Goal: Transaction & Acquisition: Subscribe to service/newsletter

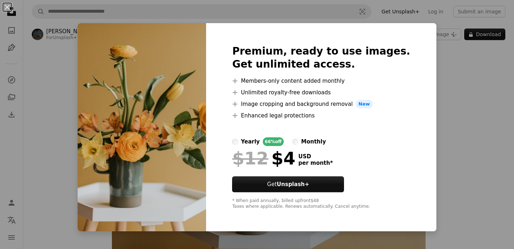
click at [463, 110] on div "An X shape Premium, ready to use images. Get unlimited access. A plus sign Memb…" at bounding box center [257, 124] width 514 height 249
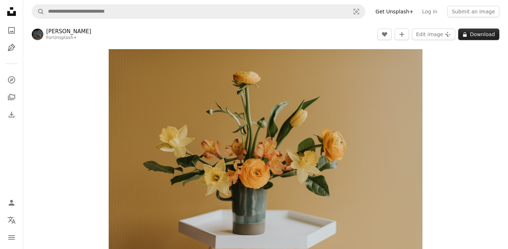
click at [473, 35] on button "A lock Download" at bounding box center [478, 35] width 41 height 12
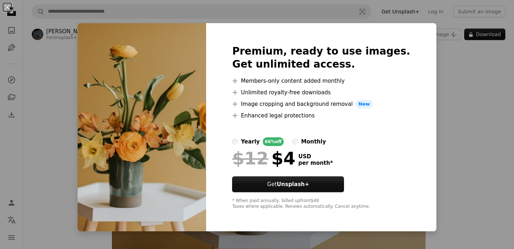
click at [456, 76] on div "An X shape Premium, ready to use images. Get unlimited access. A plus sign Memb…" at bounding box center [257, 124] width 514 height 249
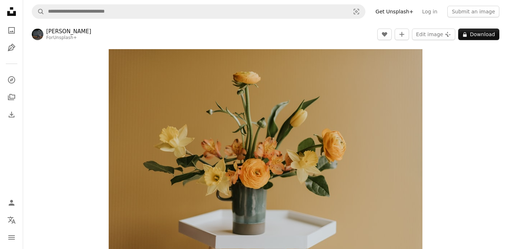
drag, startPoint x: 88, startPoint y: 82, endPoint x: 65, endPoint y: 137, distance: 60.0
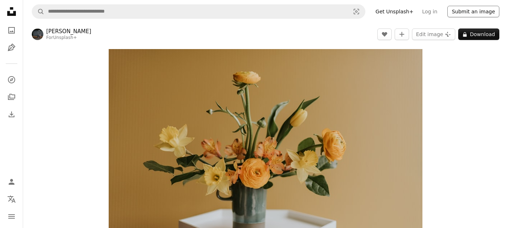
click at [469, 10] on button "Submit an image" at bounding box center [473, 12] width 52 height 12
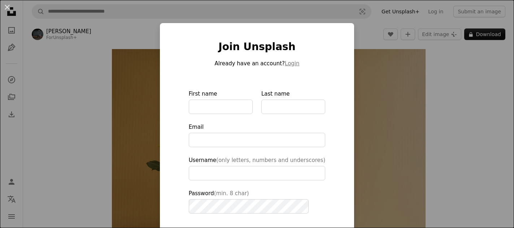
click at [494, 99] on div "An X shape Join Unsplash Already have an account? Login First name Last name Em…" at bounding box center [257, 114] width 514 height 228
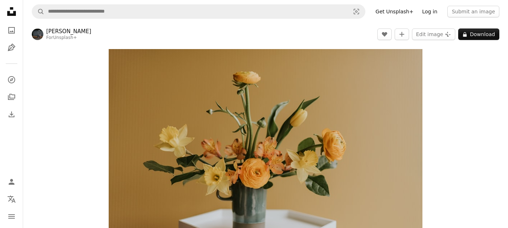
click at [430, 14] on link "Log in" at bounding box center [429, 12] width 24 height 12
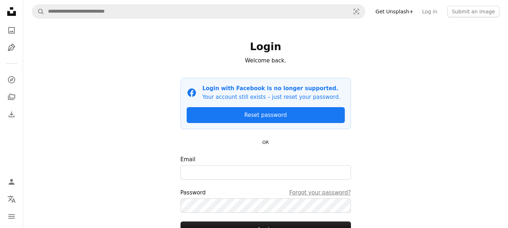
click at [405, 14] on link "Get Unsplash+" at bounding box center [394, 12] width 47 height 12
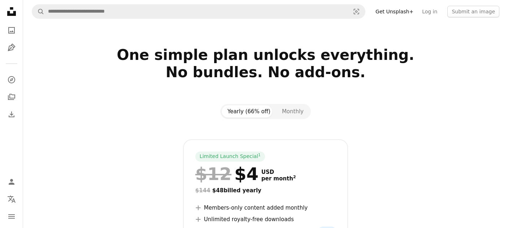
click at [457, 107] on div "Yearly (66% off) Monthly Limited Launch Special 1 $12 $4 USD per month 2 $144 $…" at bounding box center [266, 214] width 482 height 220
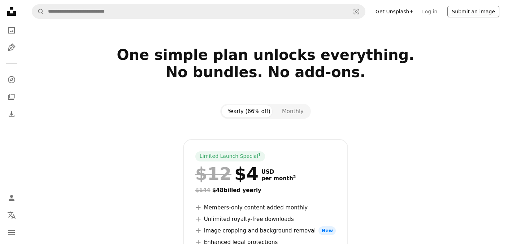
click at [488, 12] on button "Submit an image" at bounding box center [473, 12] width 52 height 12
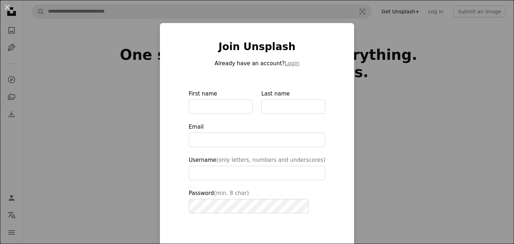
click at [414, 110] on div "An X shape Join Unsplash Already have an account? Login First name Last name Em…" at bounding box center [257, 122] width 514 height 244
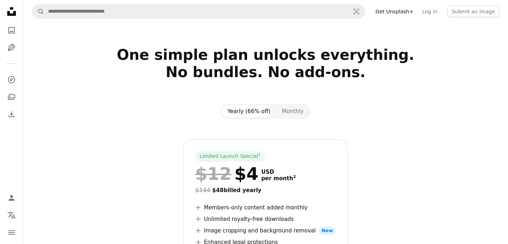
click at [380, 66] on h2 "One simple plan unlocks everything. No bundles. No add-ons." at bounding box center [265, 72] width 465 height 52
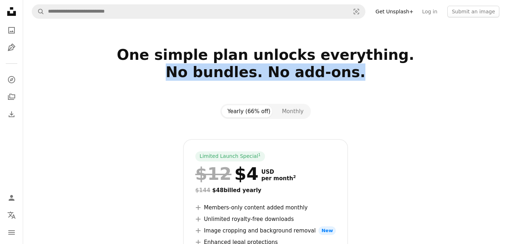
click at [380, 66] on h2 "One simple plan unlocks everything. No bundles. No add-ons." at bounding box center [265, 72] width 465 height 52
